Goal: Navigation & Orientation: Find specific page/section

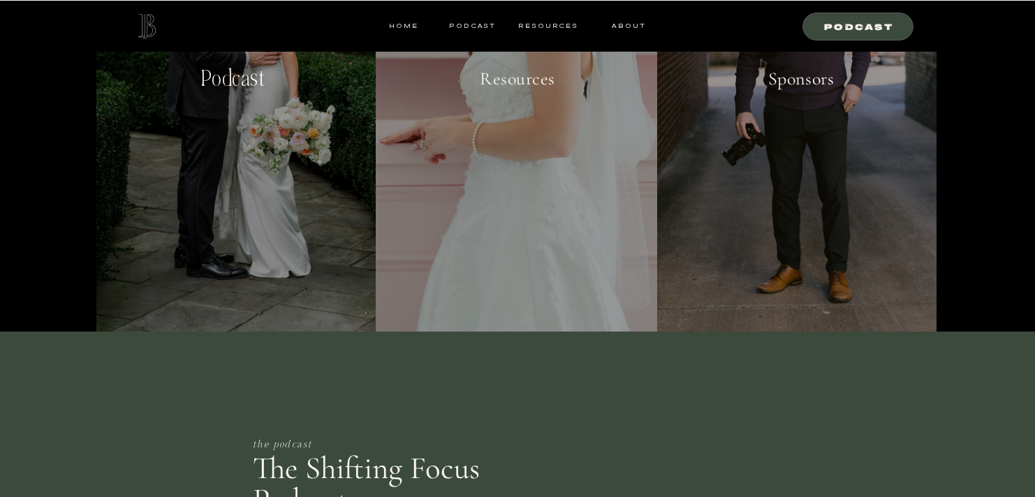
scroll to position [787, 0]
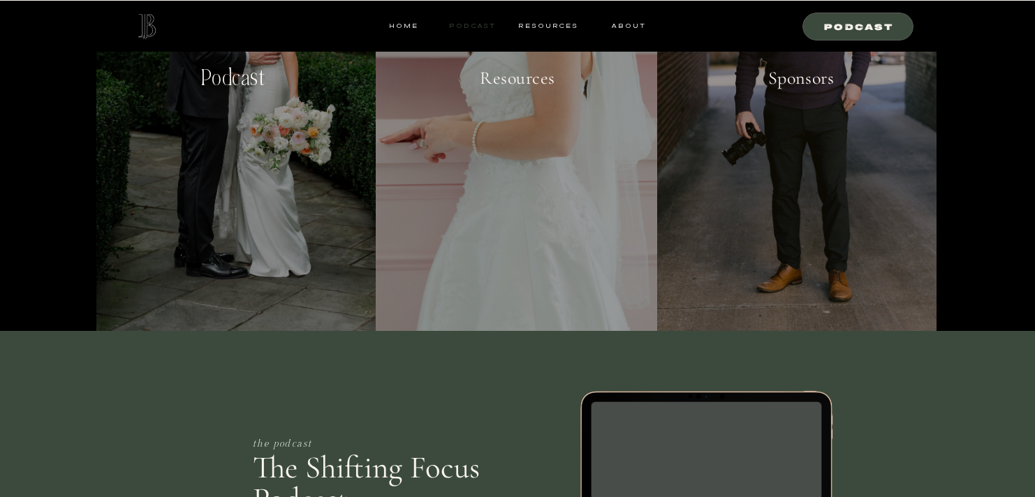
click at [474, 28] on nav "Podcast" at bounding box center [472, 26] width 55 height 13
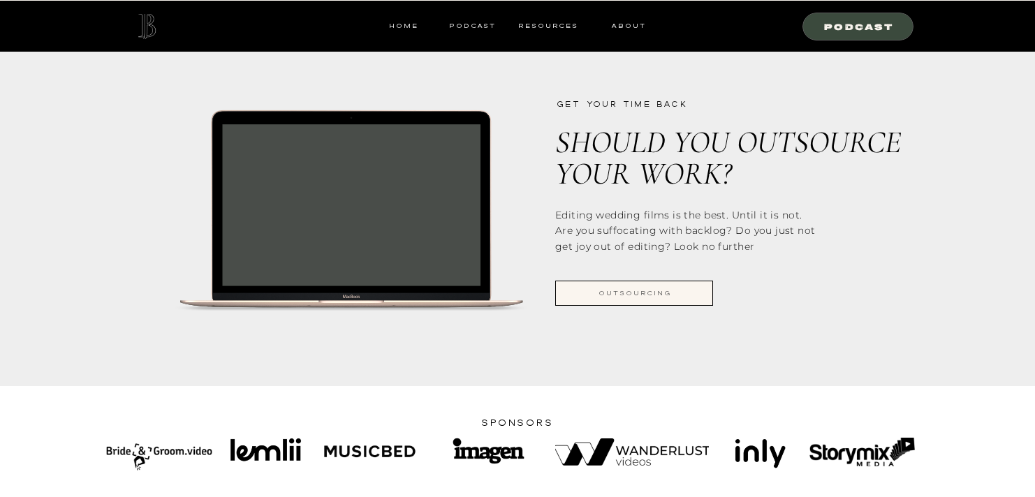
scroll to position [1163, 0]
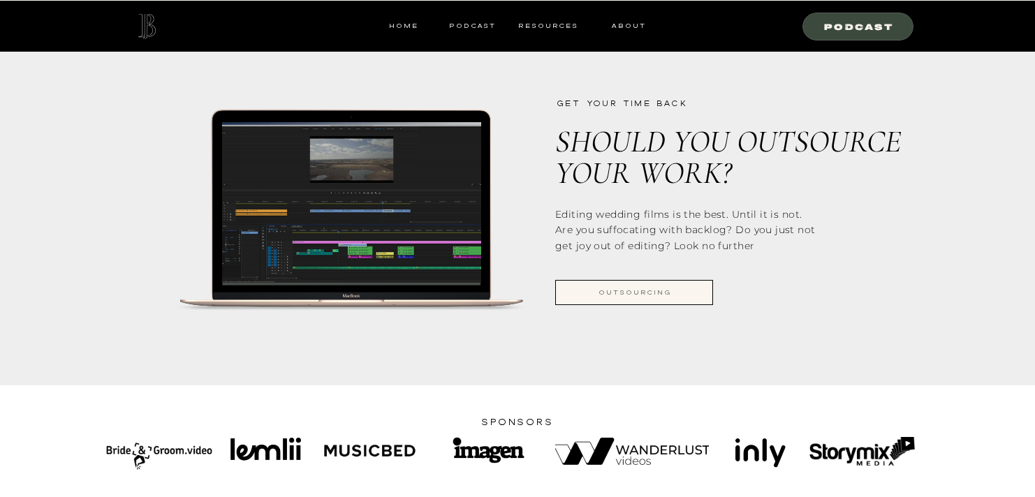
click at [609, 453] on div at bounding box center [632, 451] width 154 height 27
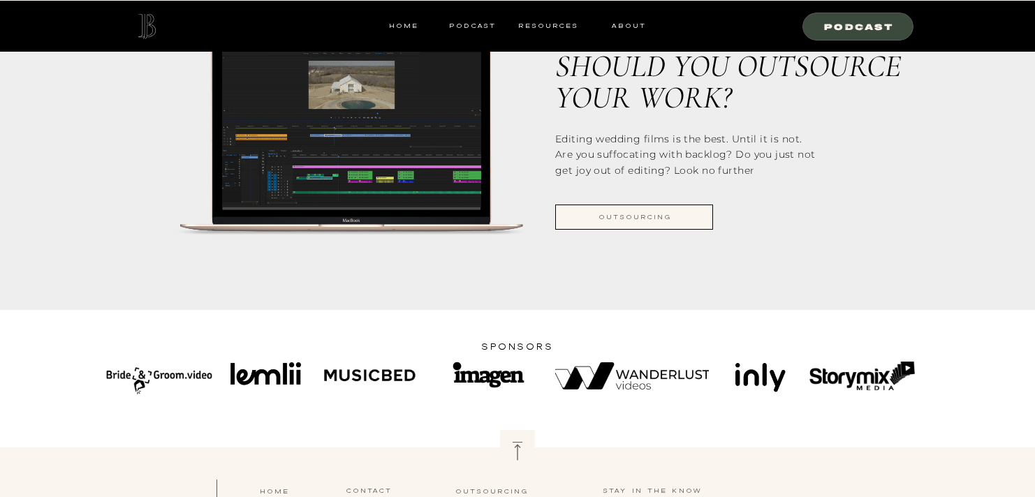
scroll to position [1239, 0]
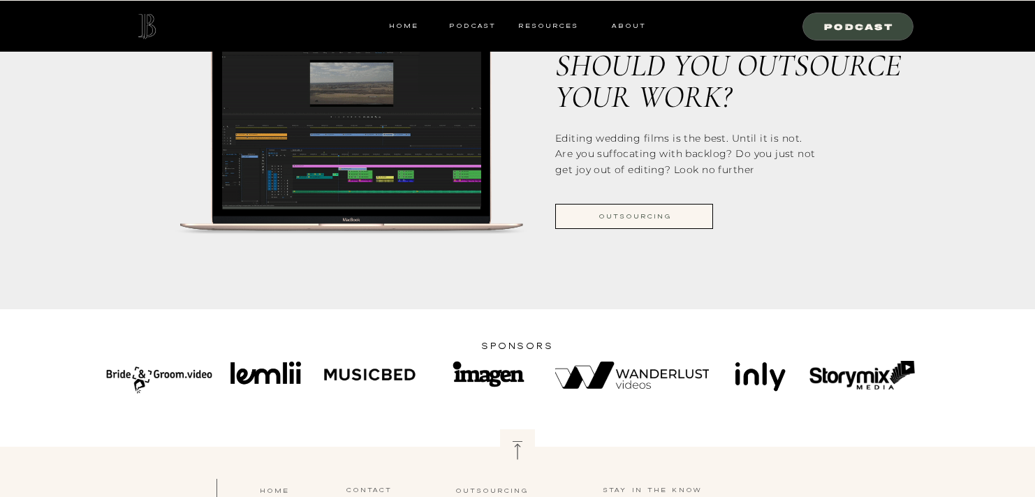
click at [653, 214] on nav "outsourcing" at bounding box center [635, 216] width 156 height 13
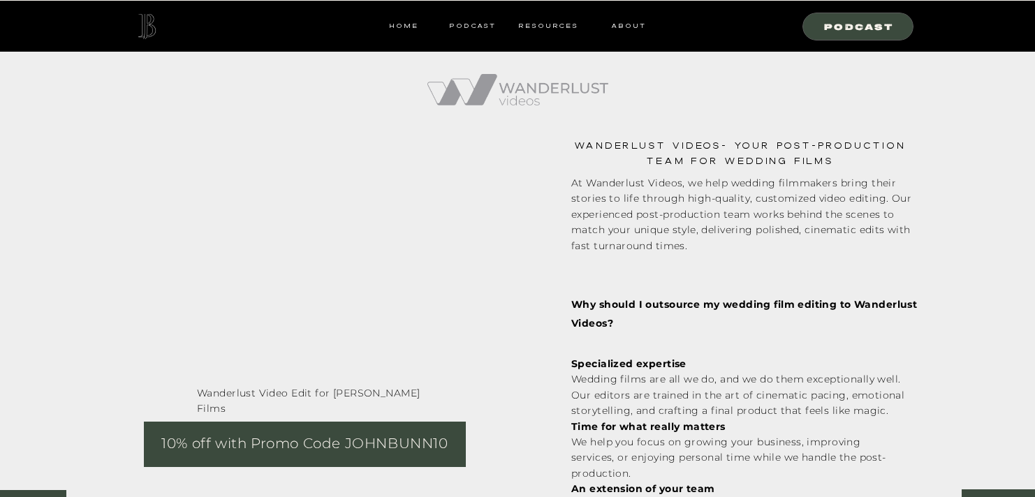
scroll to position [1432, 0]
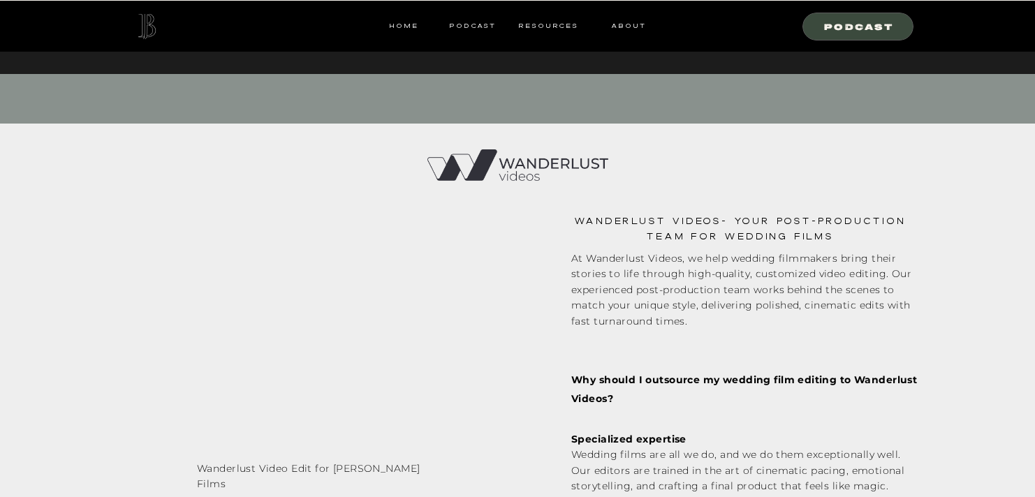
click at [551, 171] on div at bounding box center [518, 165] width 181 height 96
